Goal: Task Accomplishment & Management: Manage account settings

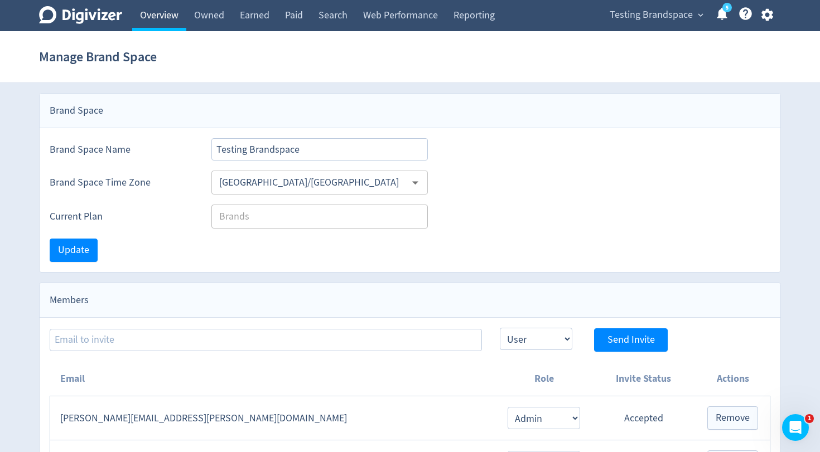
click at [173, 16] on link "Overview" at bounding box center [159, 15] width 54 height 31
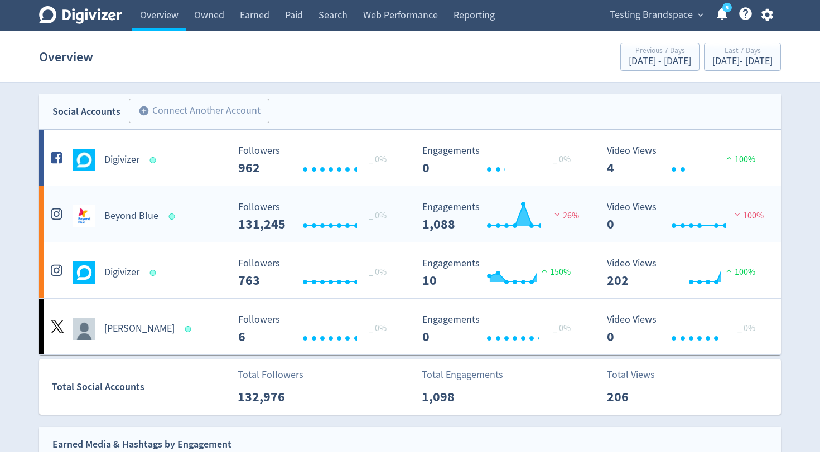
click at [139, 217] on h5 "Beyond Blue" at bounding box center [131, 216] width 54 height 13
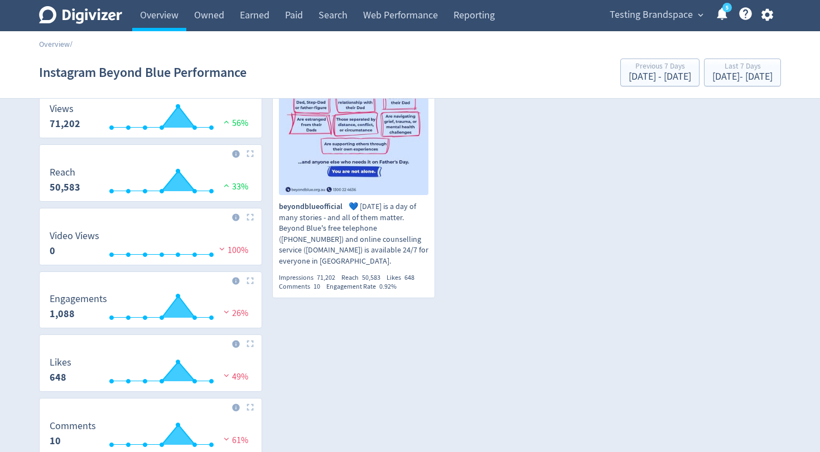
scroll to position [186, 0]
click at [168, 15] on link "Overview" at bounding box center [159, 15] width 54 height 31
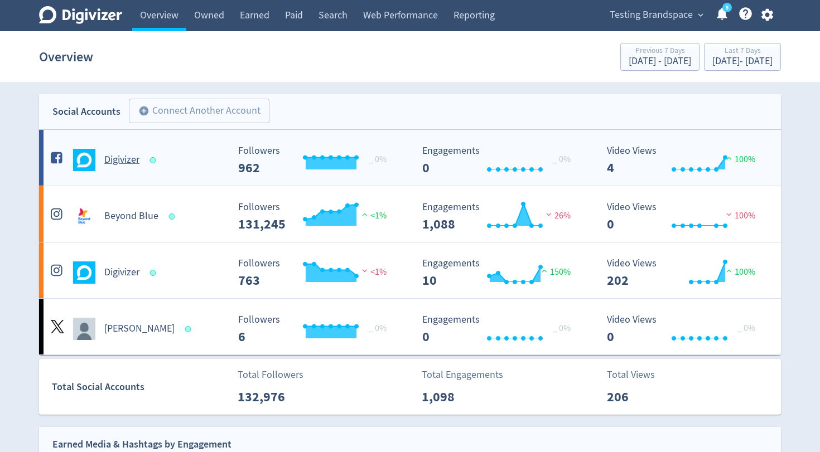
click at [120, 167] on div "Digivizer" at bounding box center [138, 160] width 180 height 22
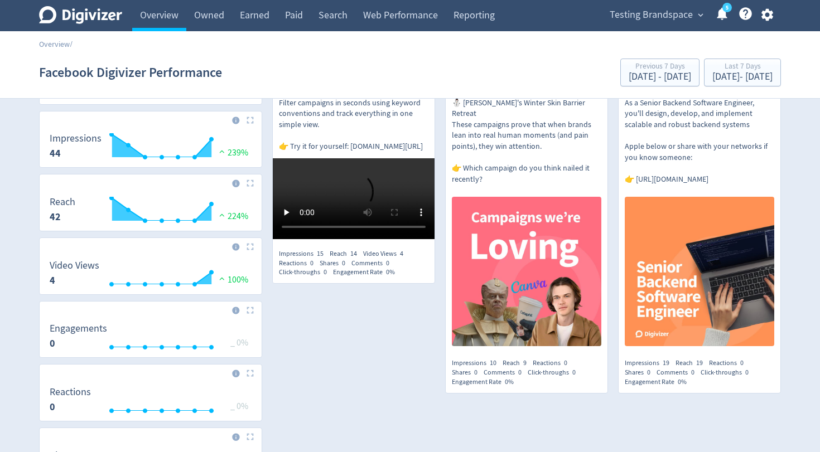
scroll to position [253, 0]
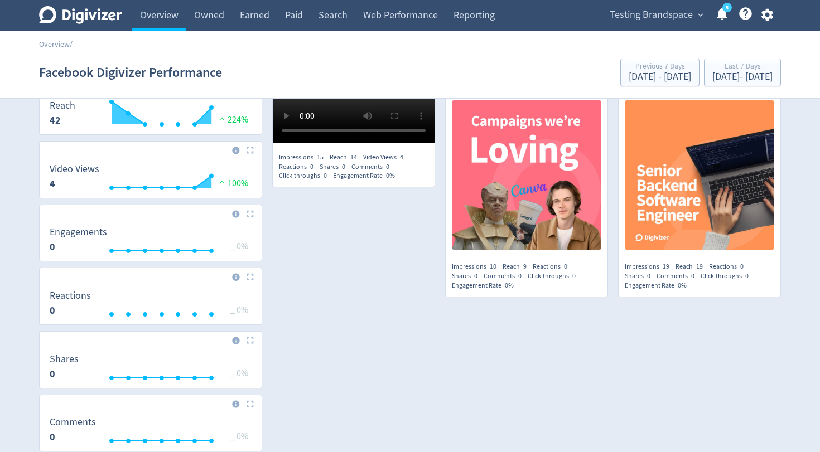
click at [658, 22] on span "Testing Brandspace" at bounding box center [650, 15] width 83 height 18
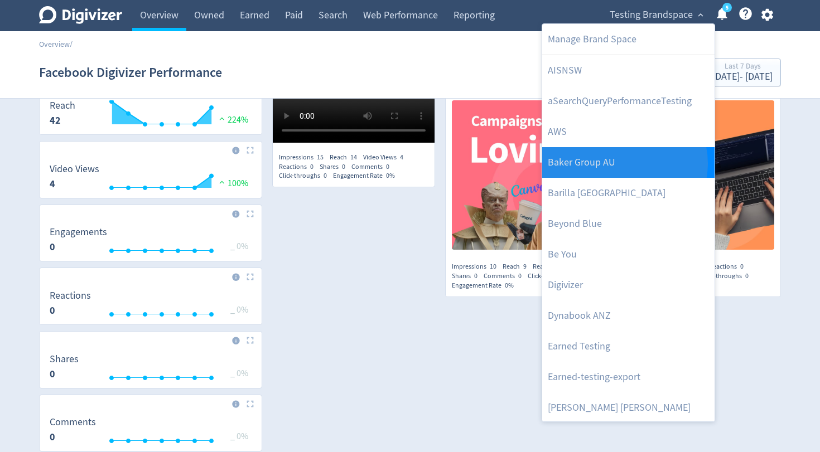
click at [623, 163] on link "Baker Group AU" at bounding box center [628, 162] width 172 height 31
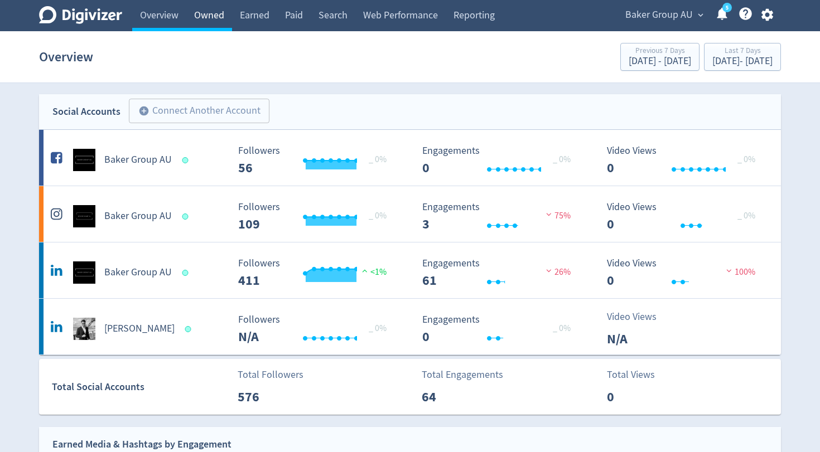
click at [213, 27] on link "Owned" at bounding box center [209, 15] width 46 height 31
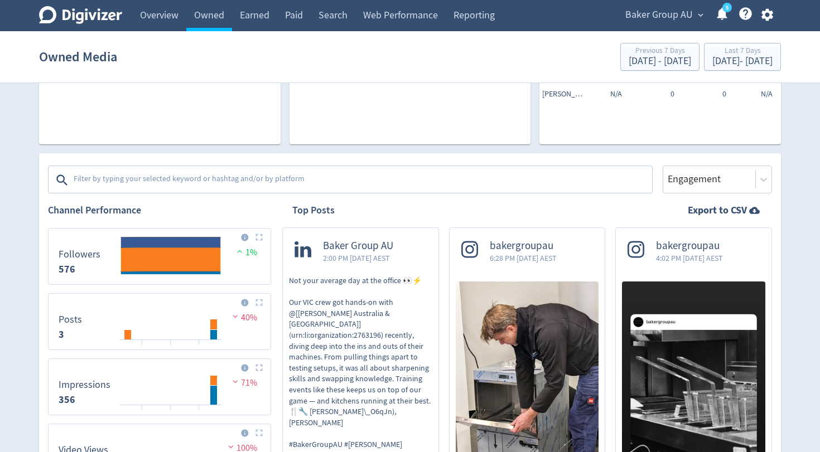
scroll to position [120, 0]
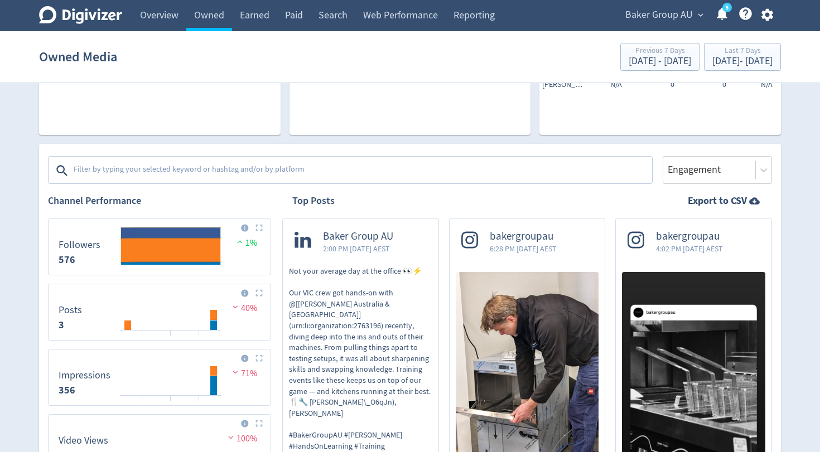
click at [214, 164] on textarea at bounding box center [361, 170] width 578 height 22
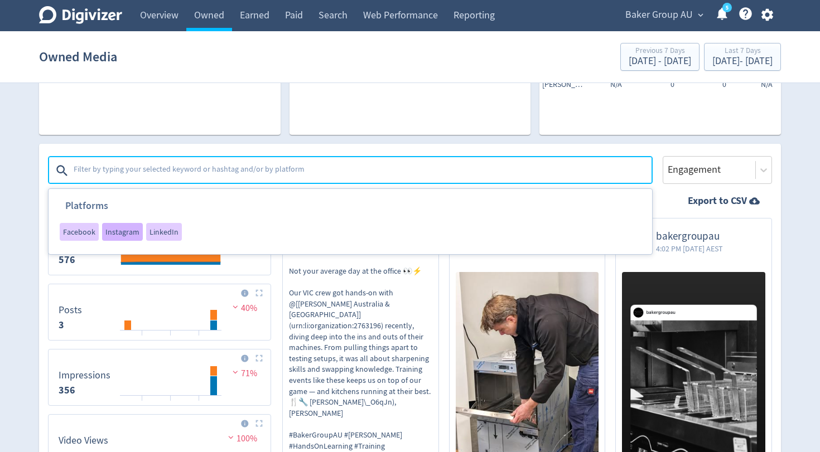
click at [128, 231] on span "Instagram" at bounding box center [122, 232] width 34 height 8
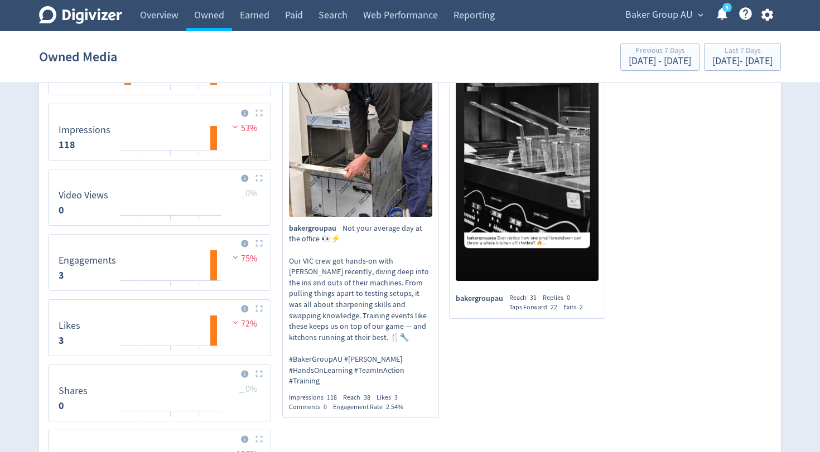
scroll to position [367, 0]
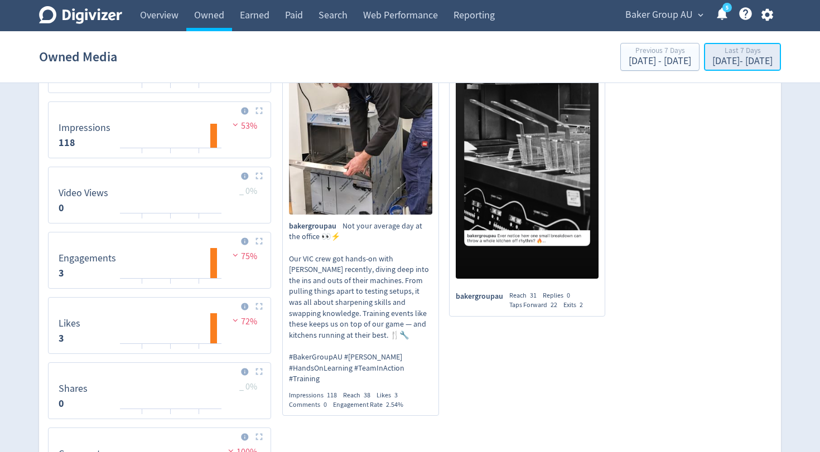
click at [712, 56] on div "Last 7 Days" at bounding box center [742, 51] width 60 height 9
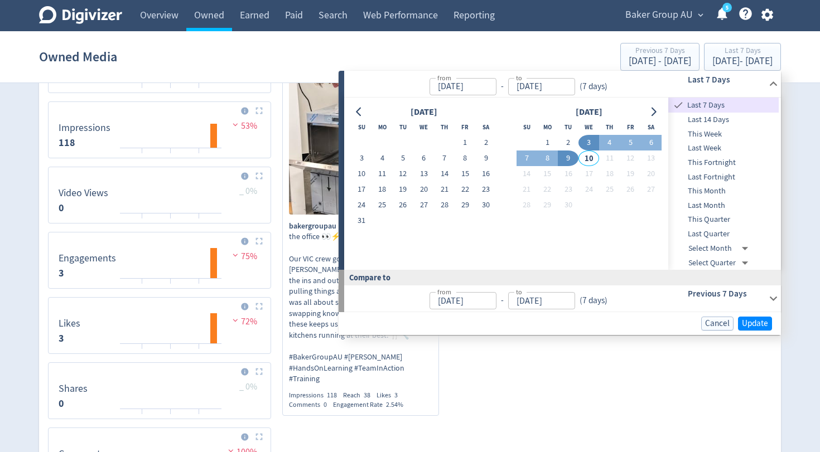
click at [707, 202] on span "Last Month" at bounding box center [723, 206] width 110 height 12
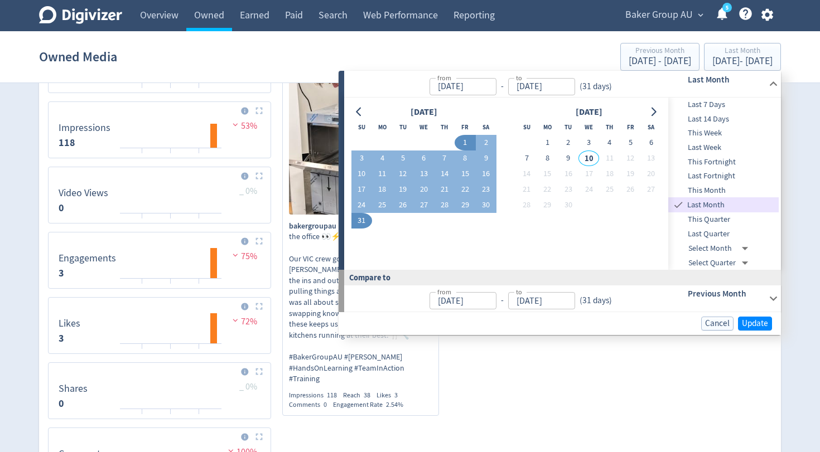
type input "Aug 01, 2025"
type input "Aug 31, 2025"
type input "Jul 01, 2025"
type input "Jul 31, 2025"
click at [743, 323] on span "Update" at bounding box center [755, 324] width 26 height 8
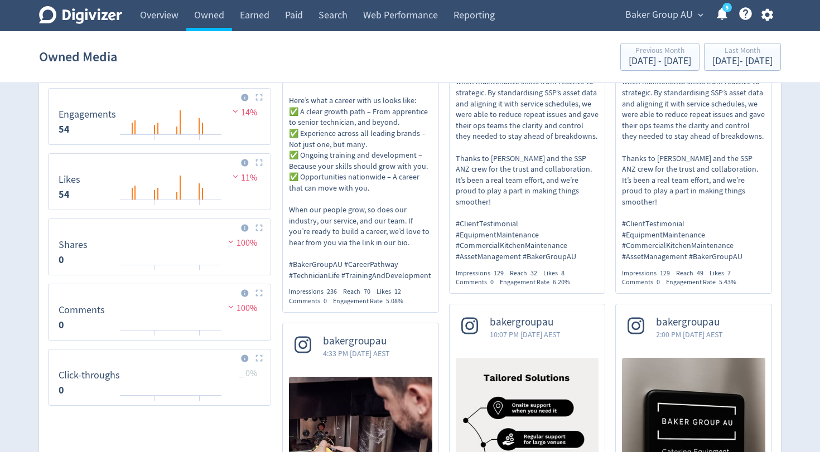
scroll to position [496, 0]
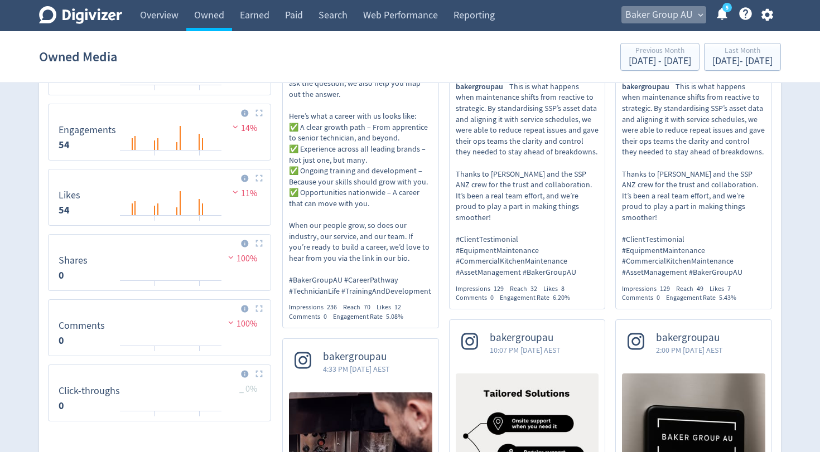
click at [667, 16] on span "Baker Group AU" at bounding box center [658, 15] width 67 height 18
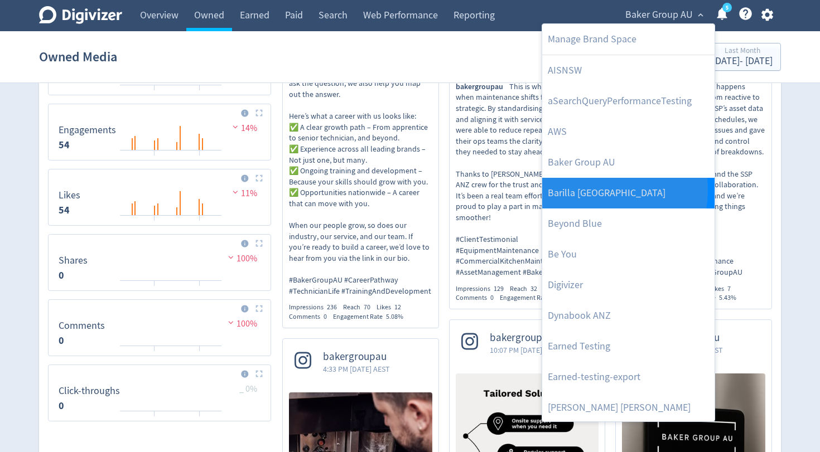
click at [582, 190] on link "Barilla [GEOGRAPHIC_DATA]" at bounding box center [628, 193] width 172 height 31
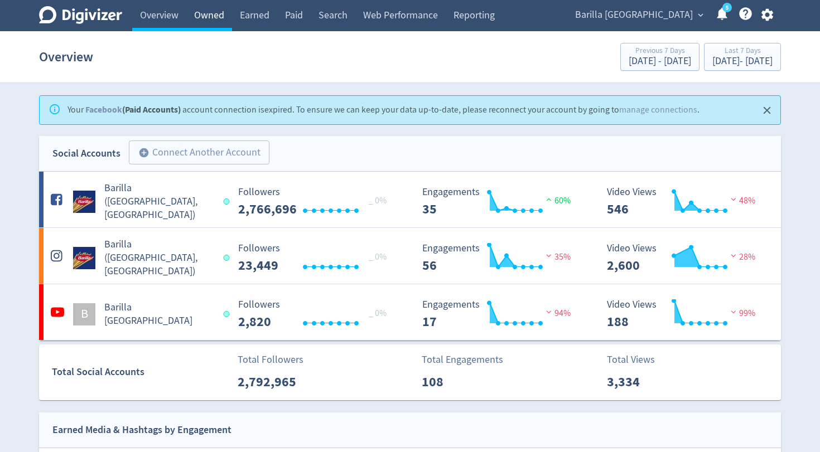
click at [219, 14] on link "Owned" at bounding box center [209, 15] width 46 height 31
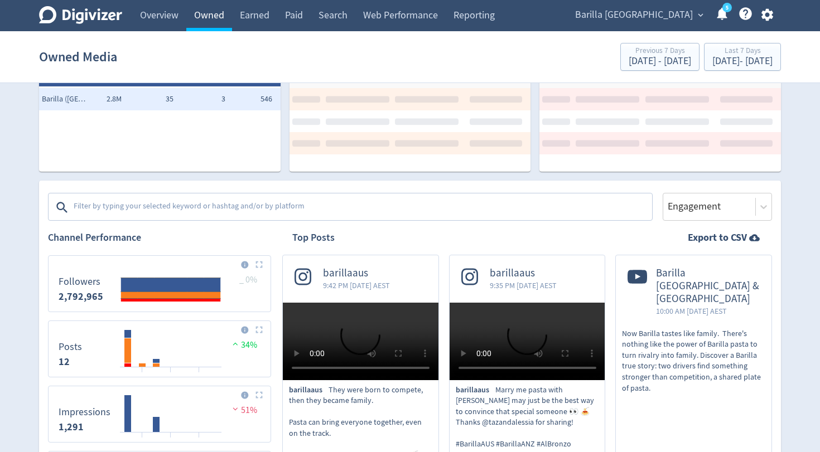
scroll to position [54, 0]
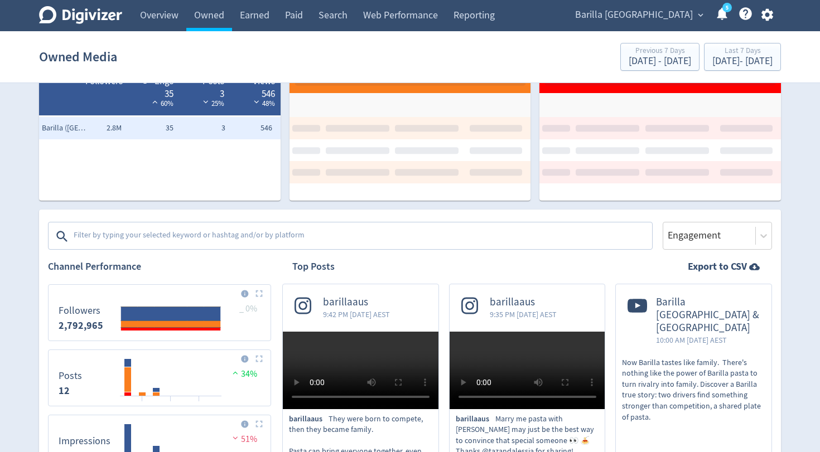
click at [100, 231] on textarea at bounding box center [361, 236] width 578 height 22
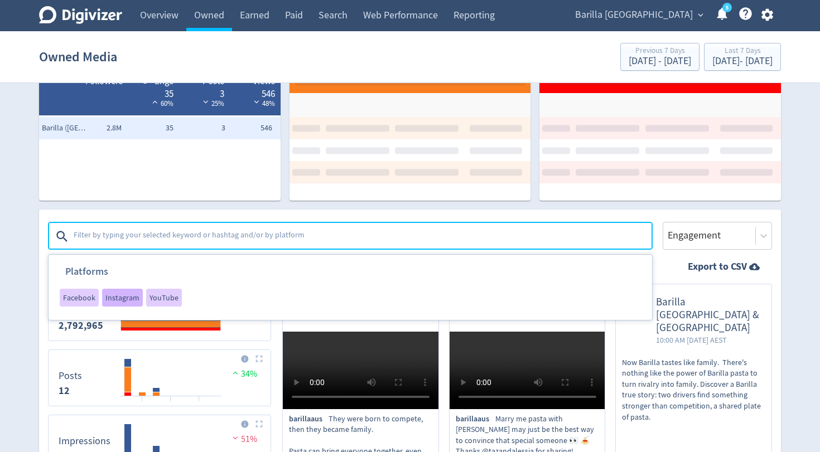
click at [123, 296] on span "Instagram" at bounding box center [122, 298] width 34 height 8
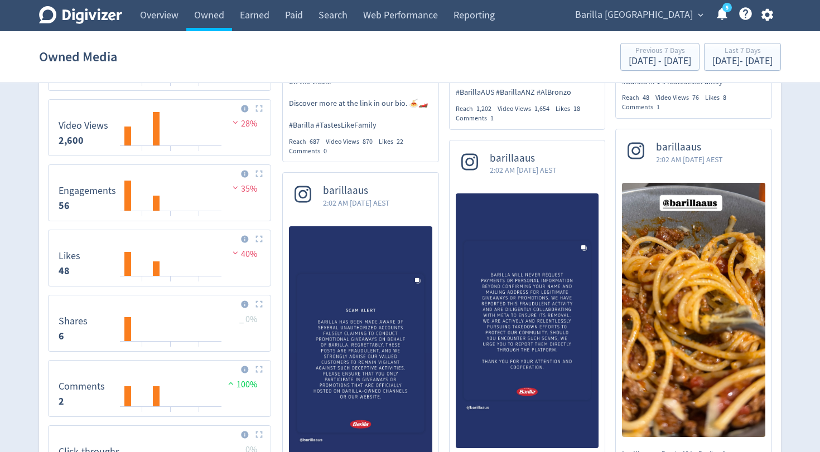
scroll to position [436, 0]
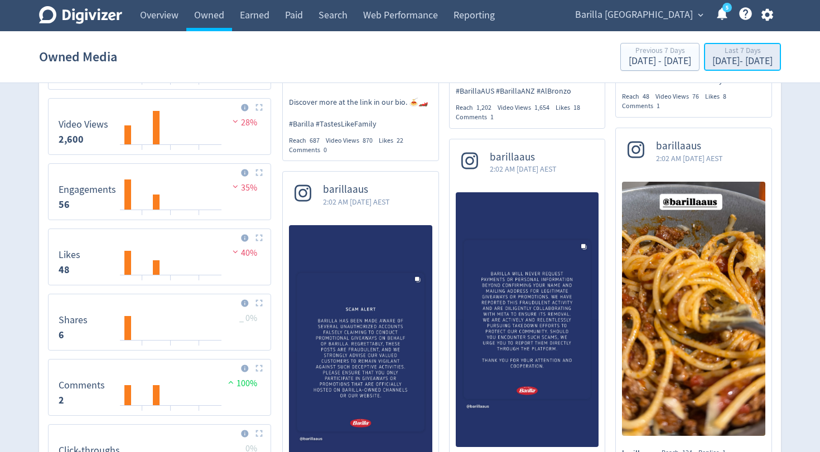
click at [704, 69] on button "Last 7 Days Sep 3, 2025 - Sep 9, 2025" at bounding box center [742, 57] width 77 height 28
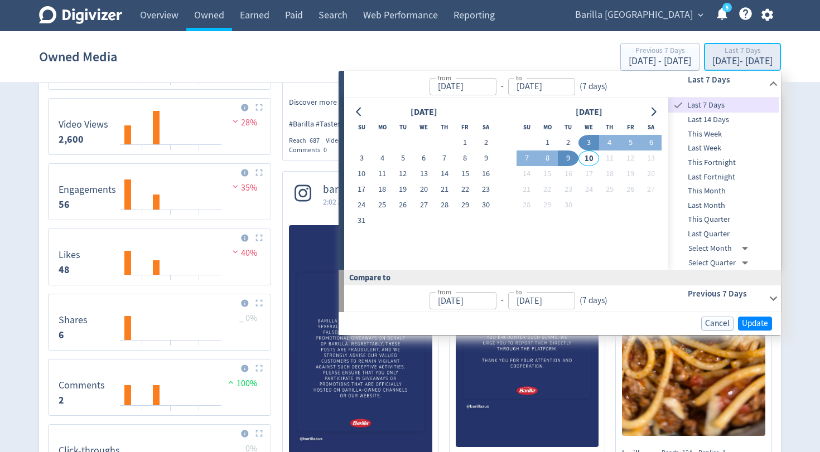
type input "Sep 03, 2025"
type input "Sep 09, 2025"
type input "Aug 27, 2025"
type input "Sep 02, 2025"
click at [587, 143] on button "3" at bounding box center [588, 143] width 21 height 16
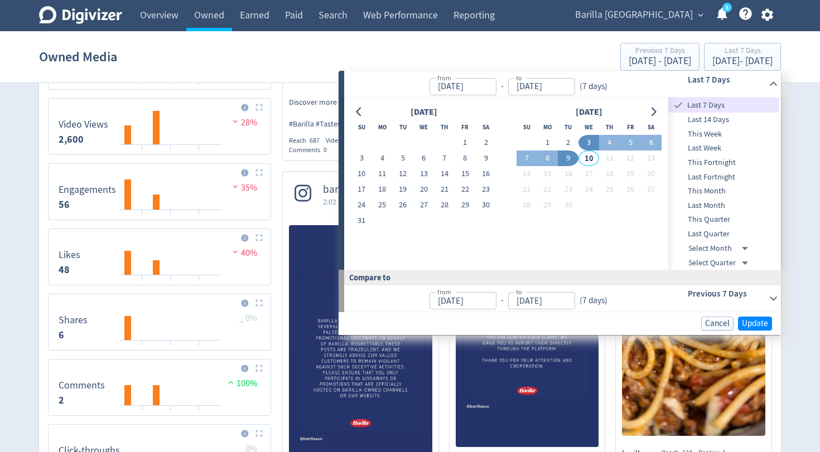
type input "Sep 03, 2025"
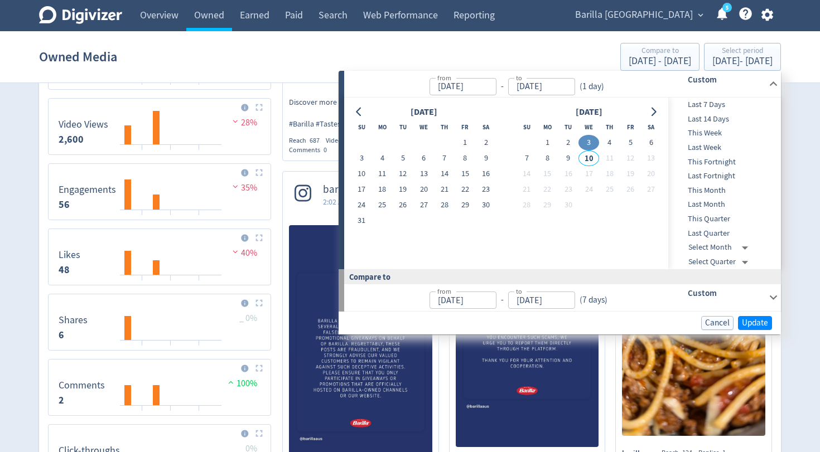
click at [587, 143] on button "3" at bounding box center [588, 143] width 21 height 16
type input "Sep 02, 2025"
click at [747, 323] on span "Update" at bounding box center [755, 323] width 26 height 8
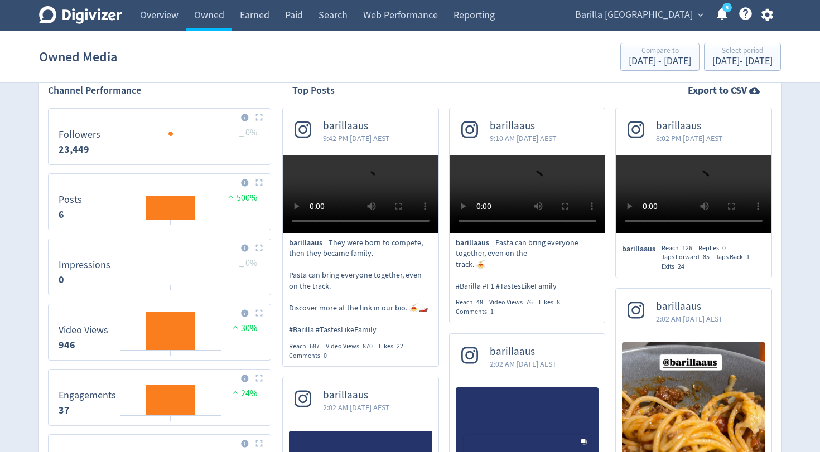
scroll to position [209, 0]
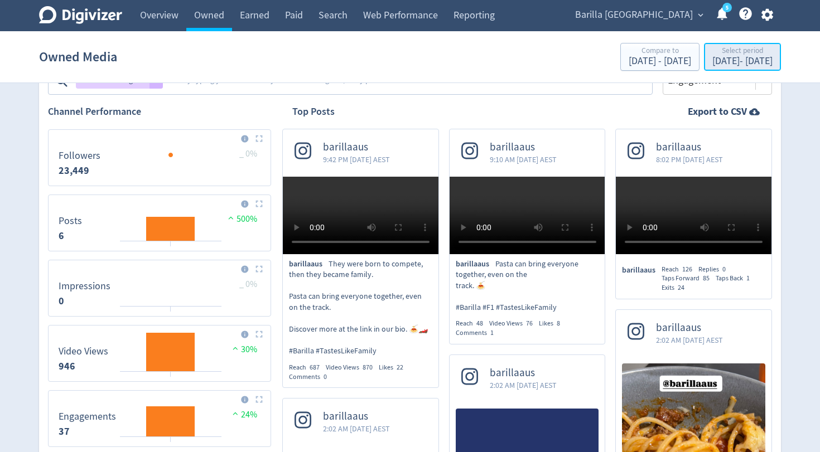
click at [736, 64] on div "Sep 3, 2025 - Sep 3, 2025" at bounding box center [742, 61] width 60 height 10
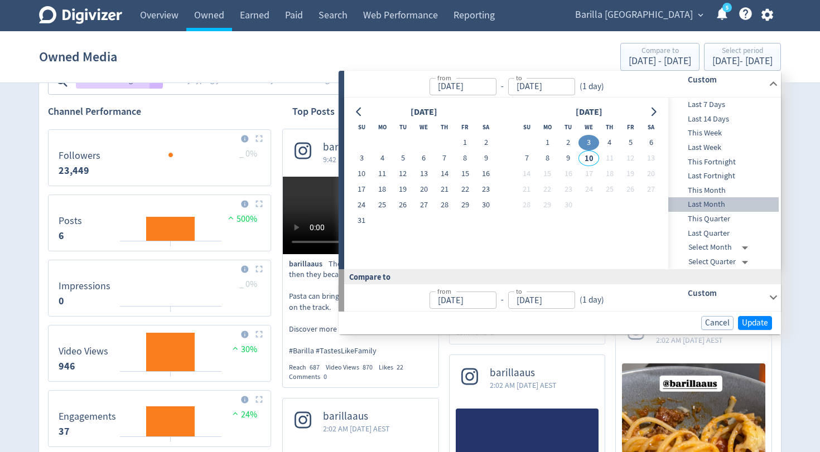
click at [706, 206] on span "Last Month" at bounding box center [723, 205] width 110 height 12
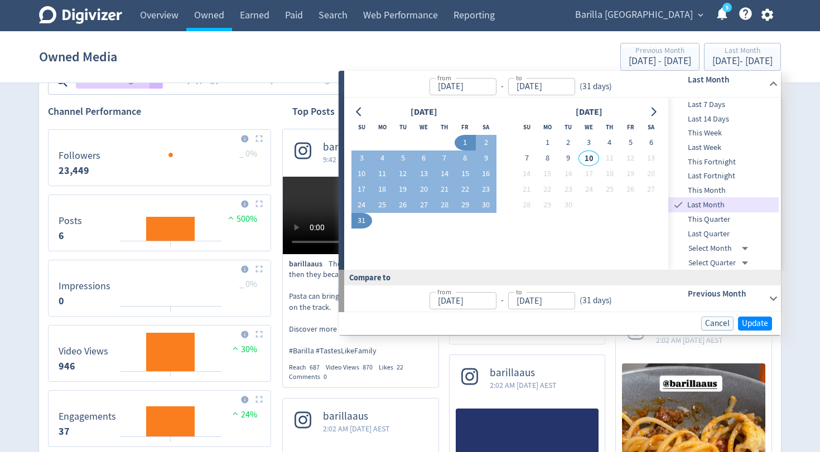
type input "Aug 01, 2025"
type input "Aug 31, 2025"
type input "Jul 01, 2025"
type input "Jul 31, 2025"
click at [751, 324] on span "Update" at bounding box center [755, 324] width 26 height 8
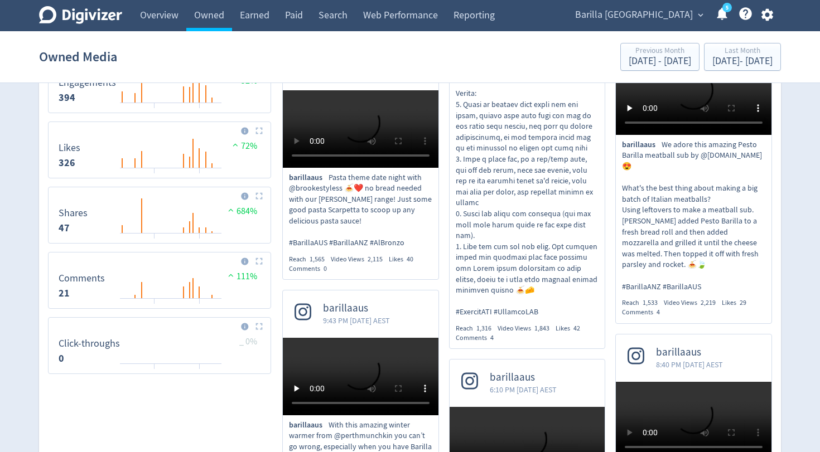
scroll to position [538, 0]
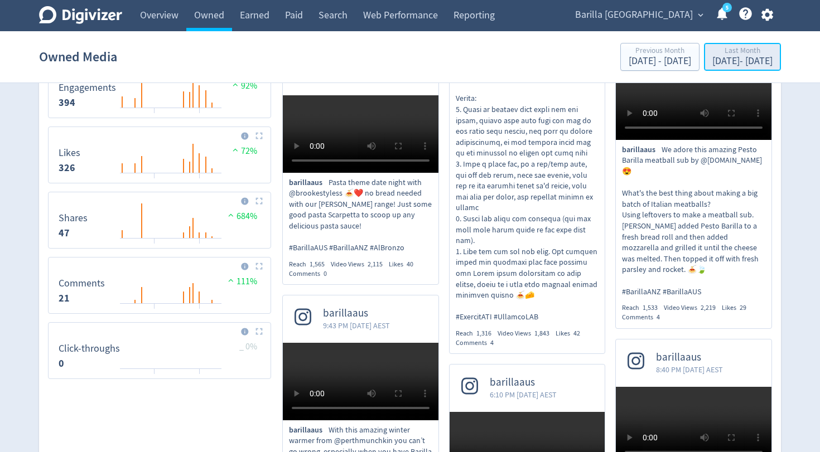
click at [712, 55] on div "Last Month" at bounding box center [742, 51] width 60 height 9
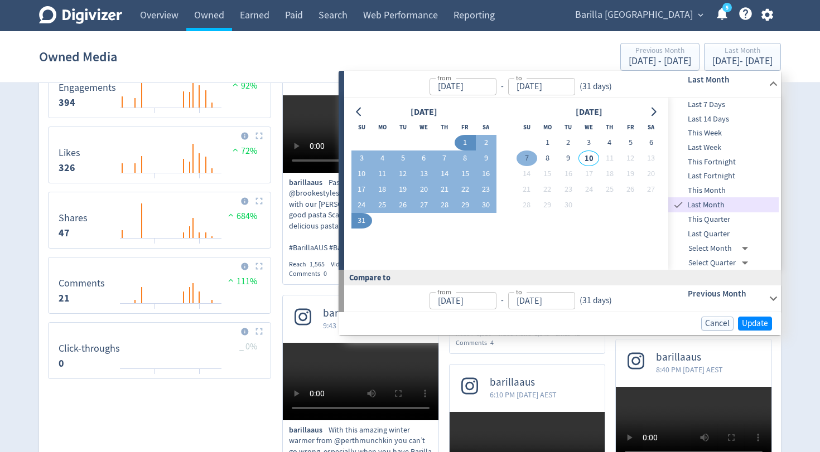
click at [529, 158] on button "7" at bounding box center [526, 159] width 21 height 16
type input "Sep 07, 2025"
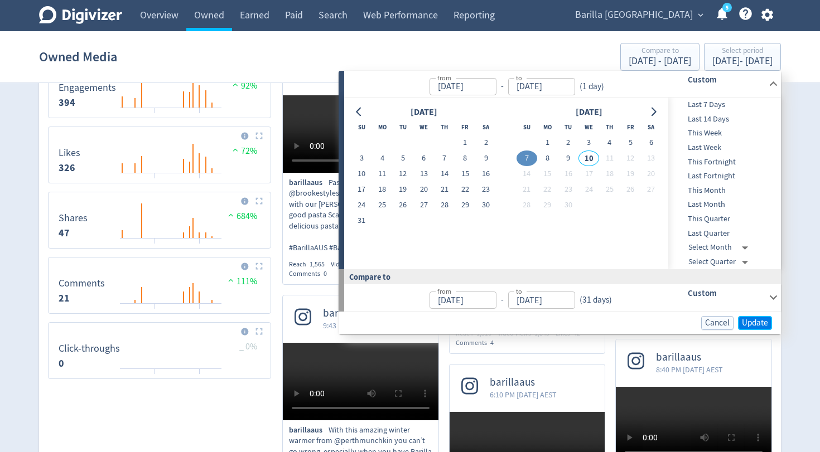
click at [747, 320] on span "Update" at bounding box center [755, 323] width 26 height 8
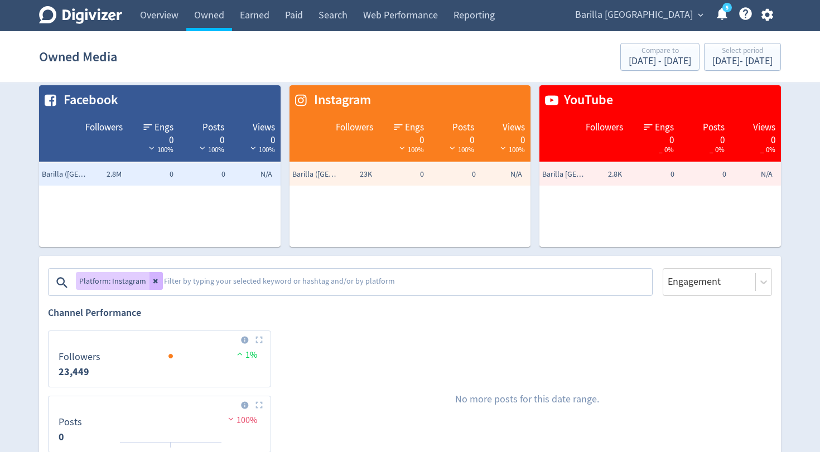
scroll to position [3, 0]
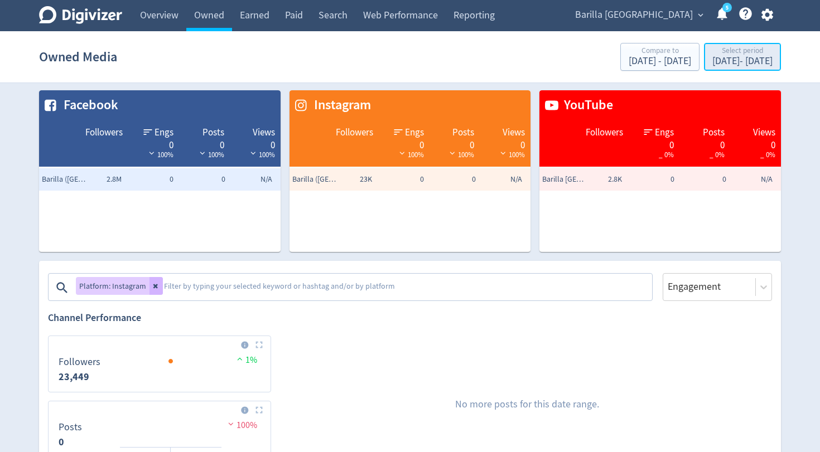
click at [704, 69] on button "Select period Sep 7, 2025 - Sep 7, 2025" at bounding box center [742, 57] width 77 height 28
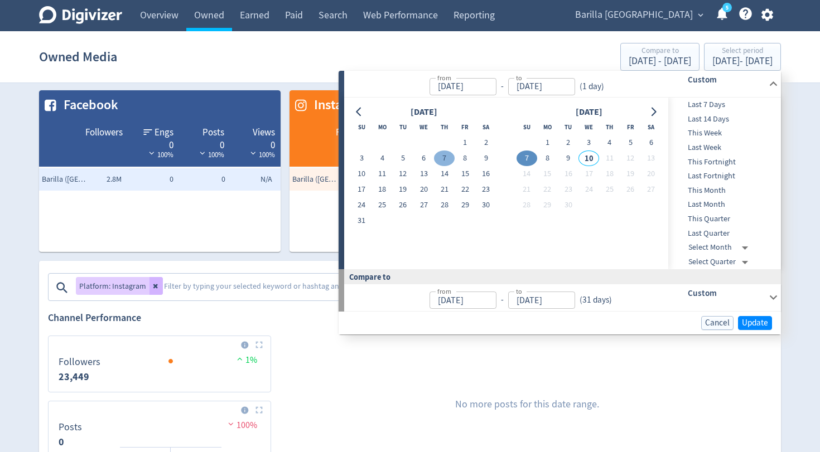
click at [444, 157] on button "7" at bounding box center [444, 159] width 21 height 16
type input "Aug 07, 2025"
click at [752, 323] on span "Update" at bounding box center [755, 323] width 26 height 8
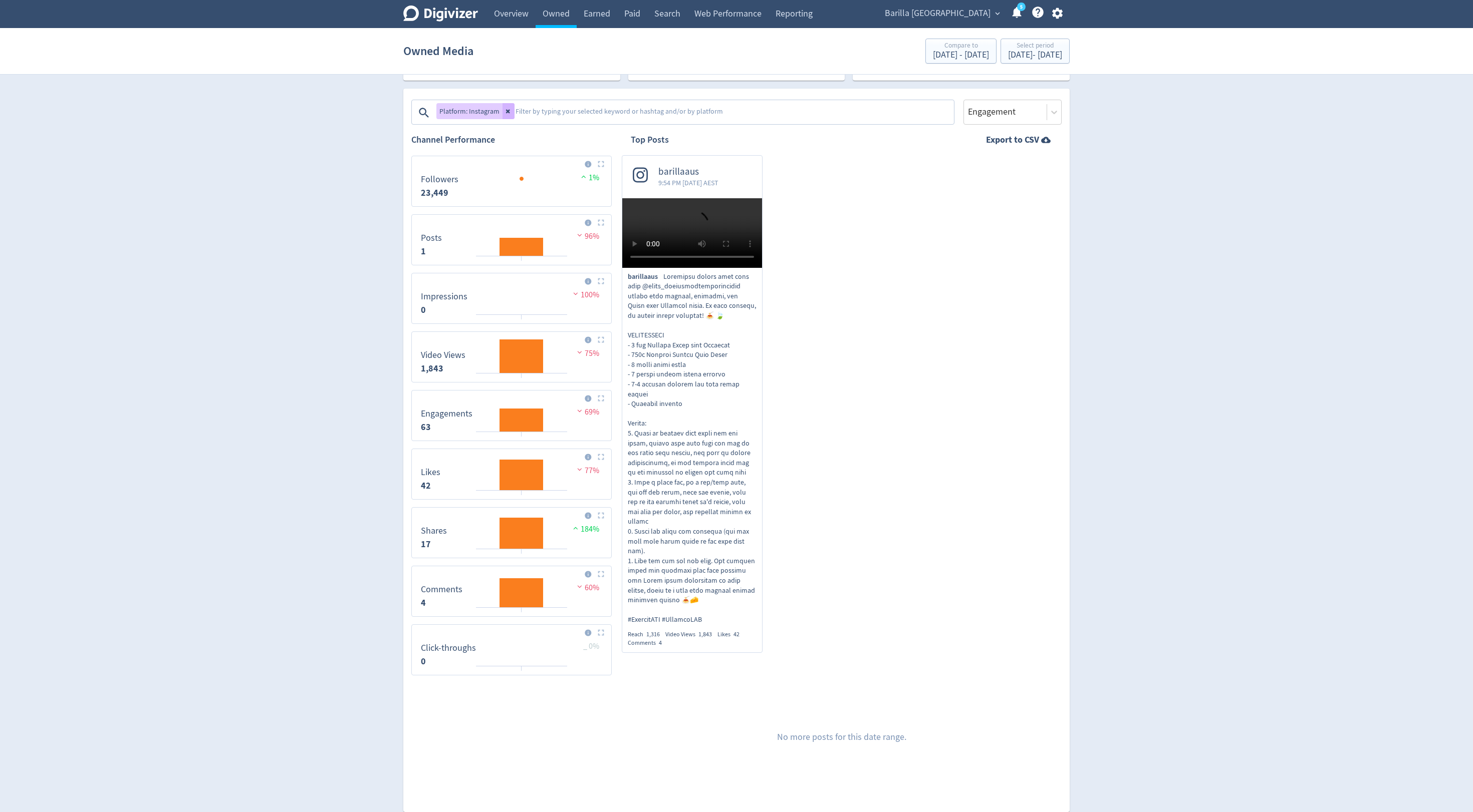
scroll to position [188, 0]
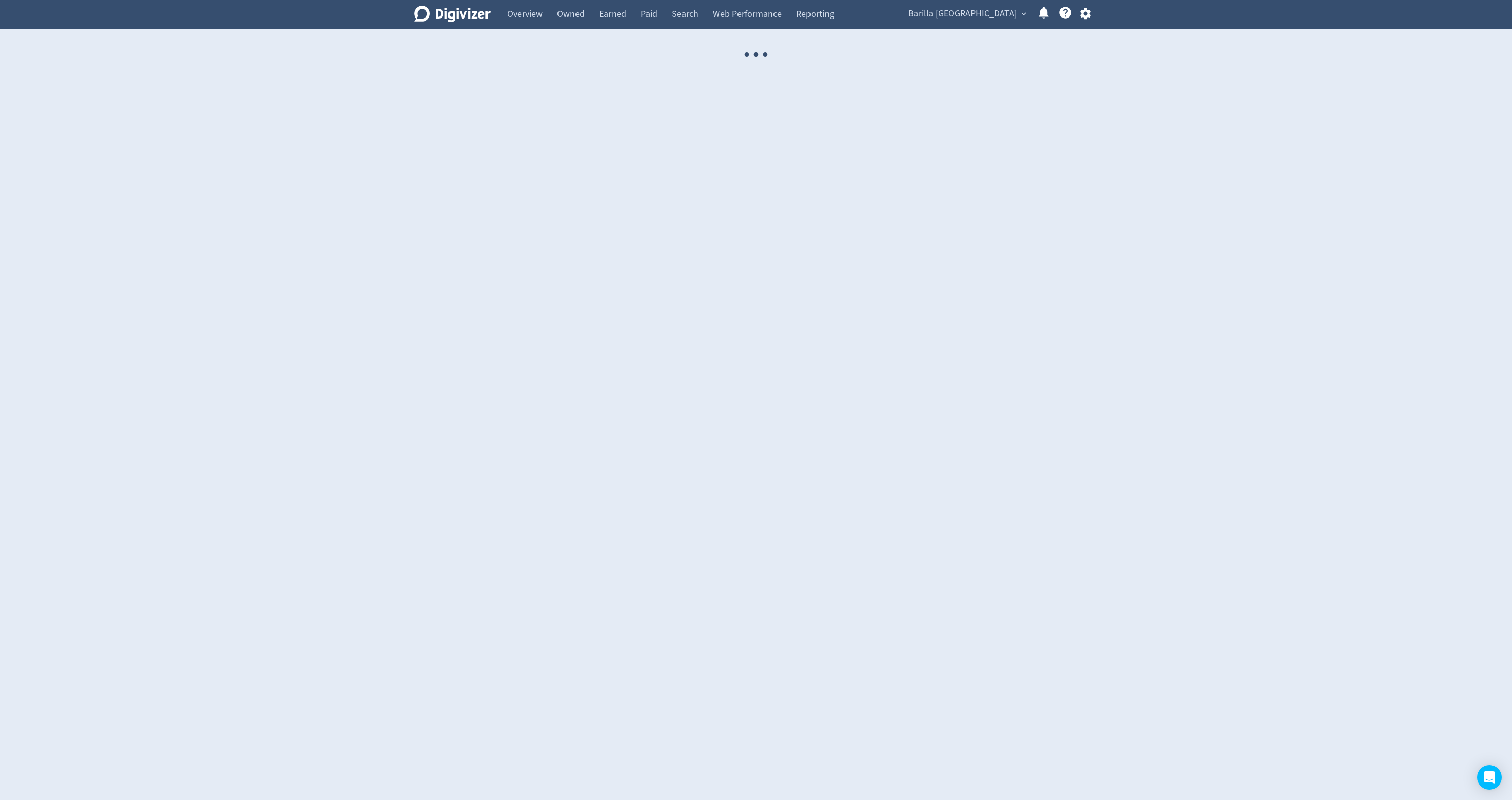
select select "USER"
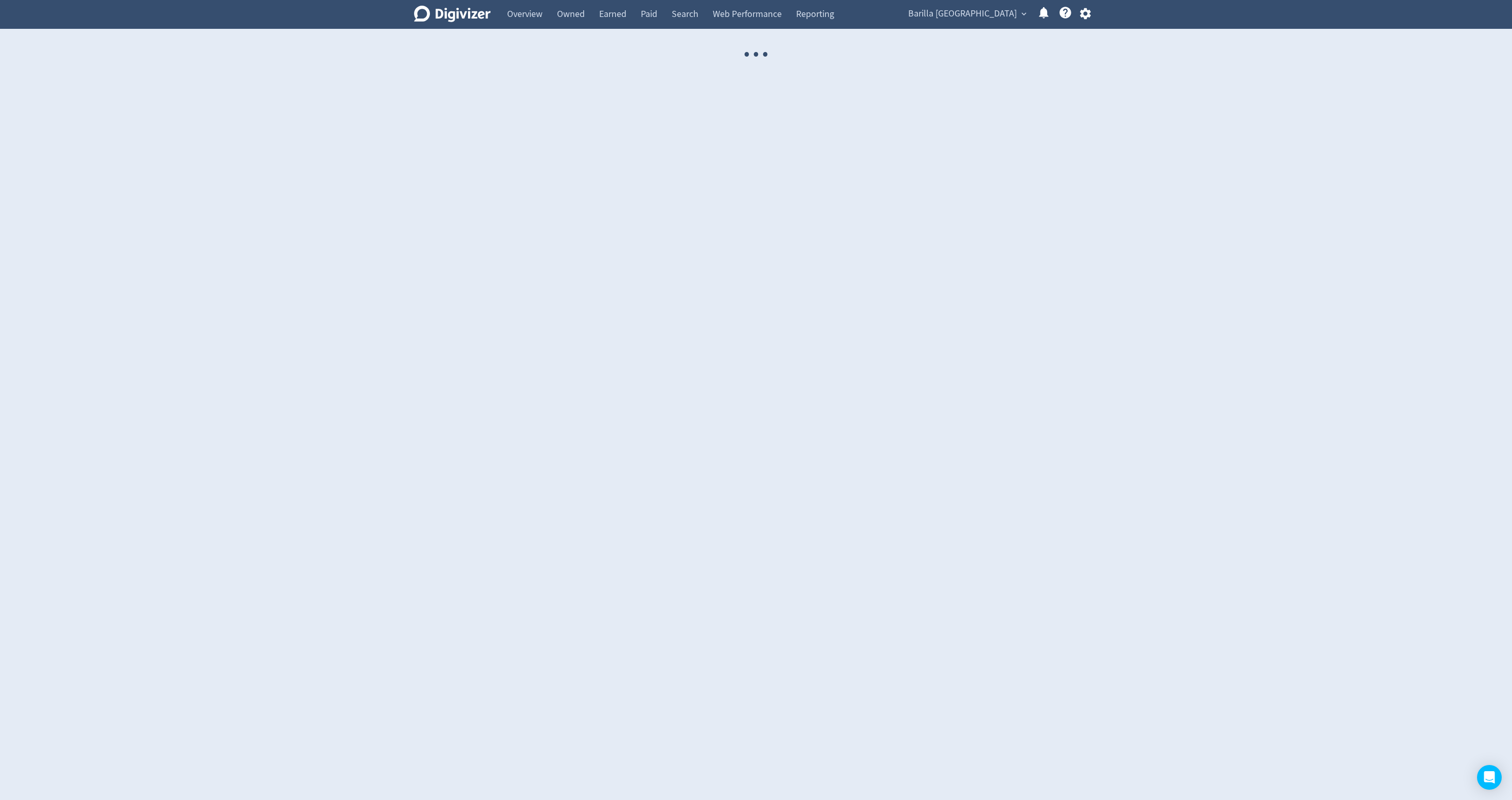
select select "USER"
